Goal: Task Accomplishment & Management: Manage account settings

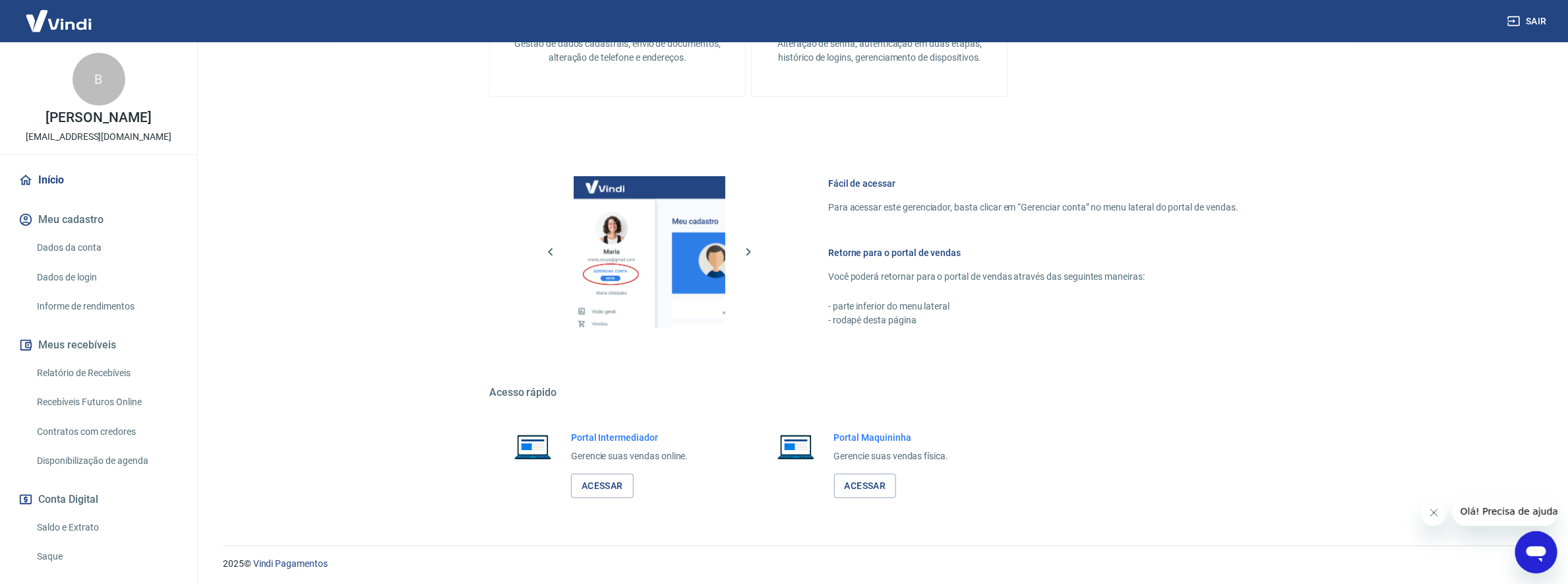
scroll to position [444, 0]
click at [602, 474] on link "Acessar" at bounding box center [603, 485] width 63 height 25
